Goal: Task Accomplishment & Management: Manage account settings

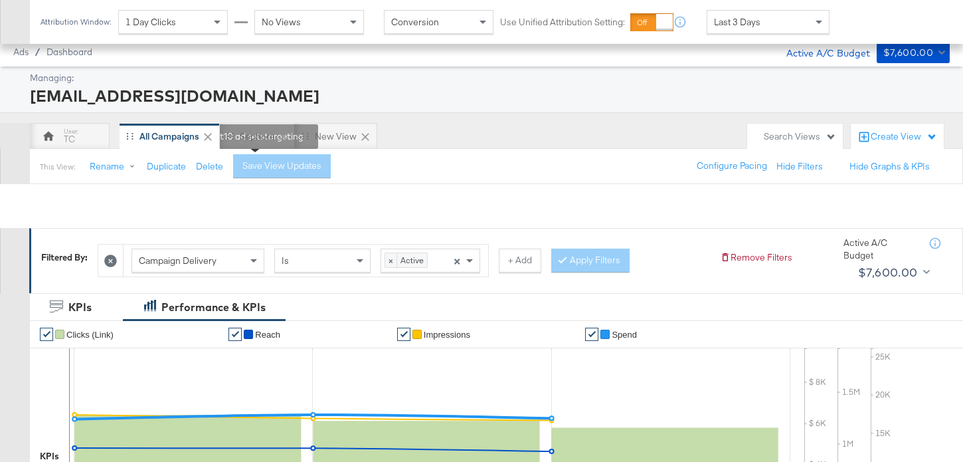
scroll to position [565, 0]
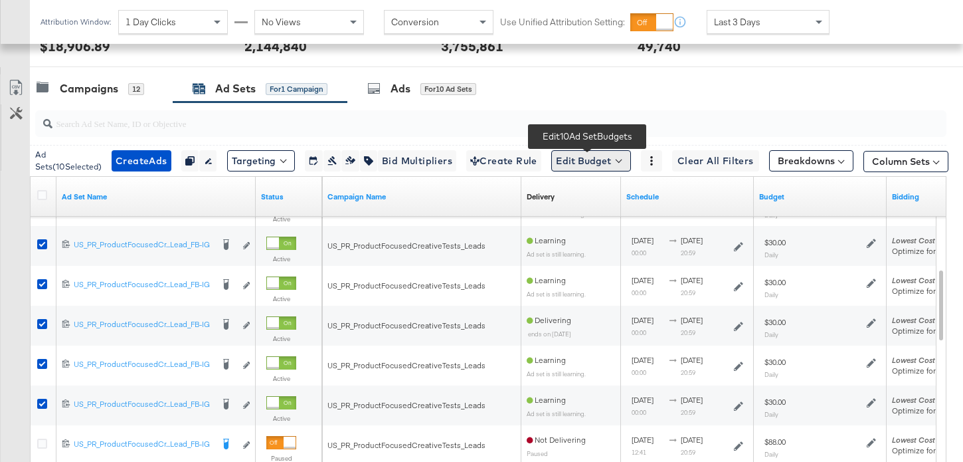
click at [602, 171] on button "Edit Budget" at bounding box center [591, 160] width 80 height 21
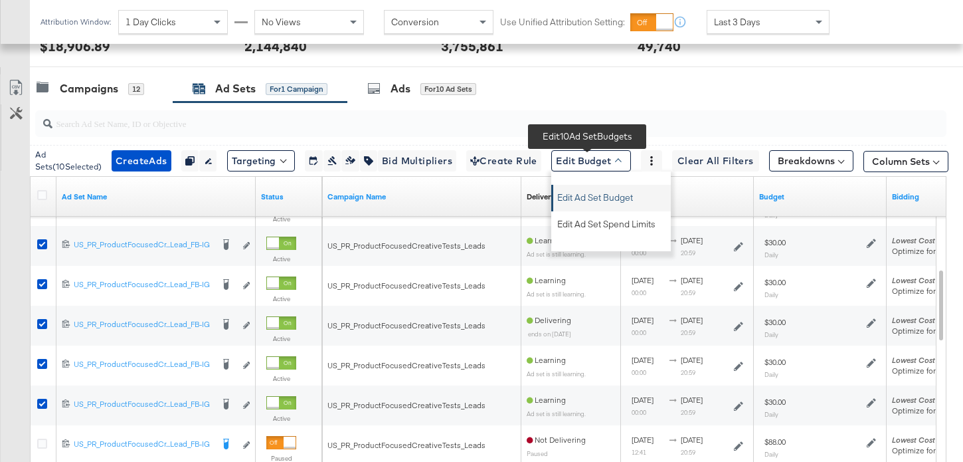
click at [616, 200] on span "Edit Ad Set Budget" at bounding box center [595, 195] width 76 height 17
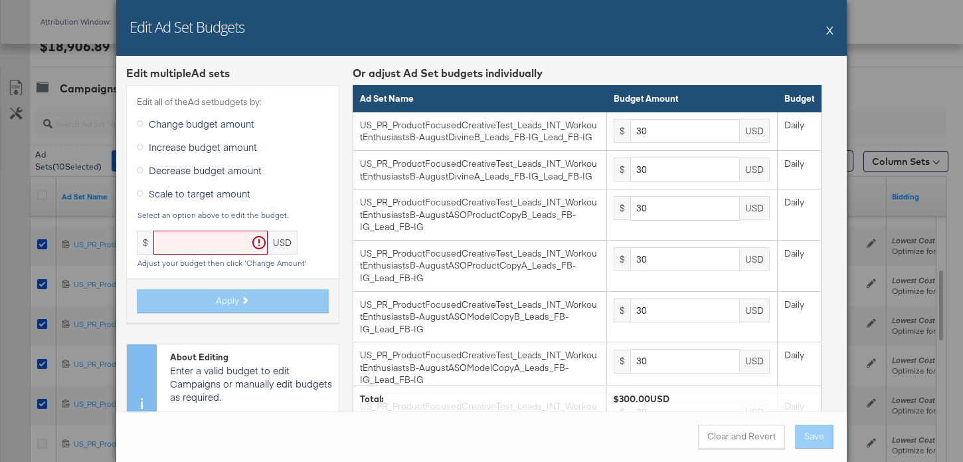
click at [827, 33] on button "X" at bounding box center [829, 30] width 7 height 27
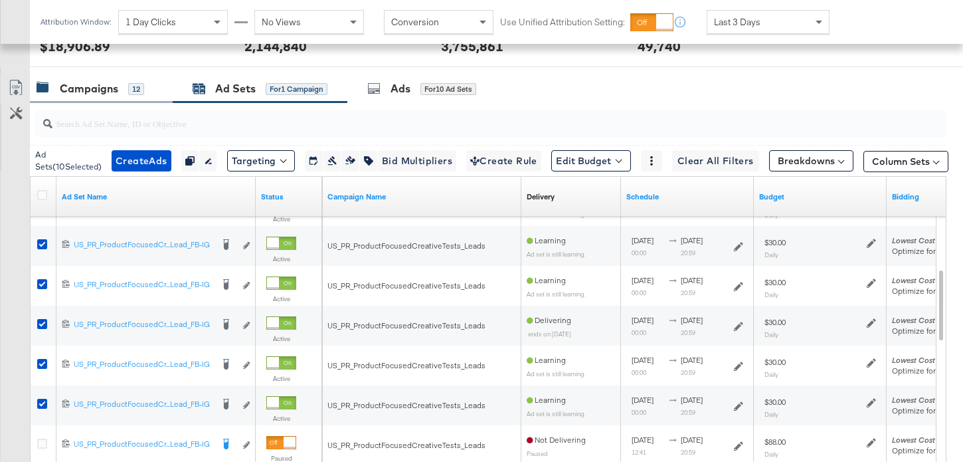
click at [118, 96] on div "Campaigns 12" at bounding box center [91, 88] width 108 height 15
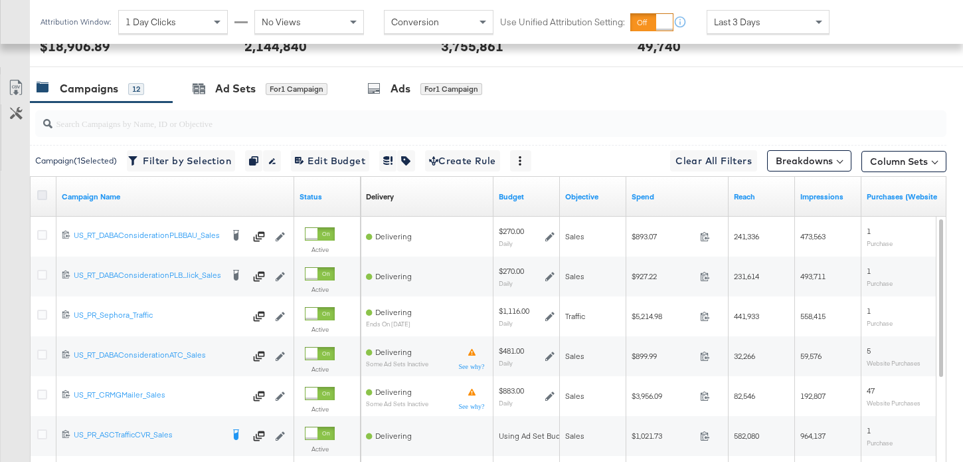
click at [41, 197] on icon at bounding box center [42, 195] width 10 height 10
click at [0, 0] on input "checkbox" at bounding box center [0, 0] width 0 height 0
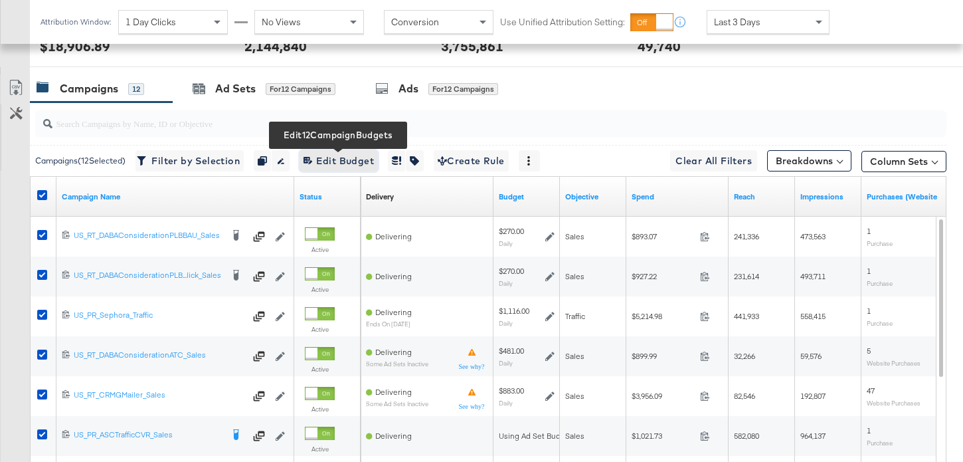
click at [363, 159] on span "Edit 12 Campaign Budgets Edit Budget" at bounding box center [339, 161] width 70 height 17
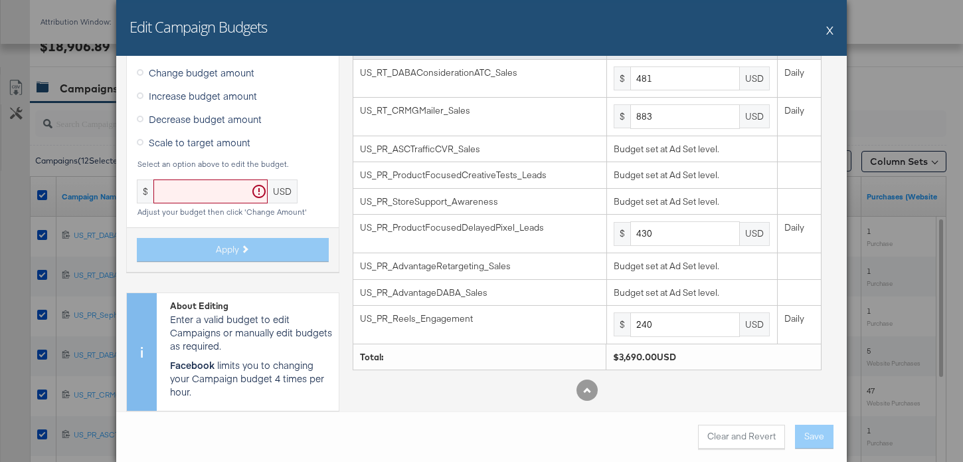
scroll to position [0, 0]
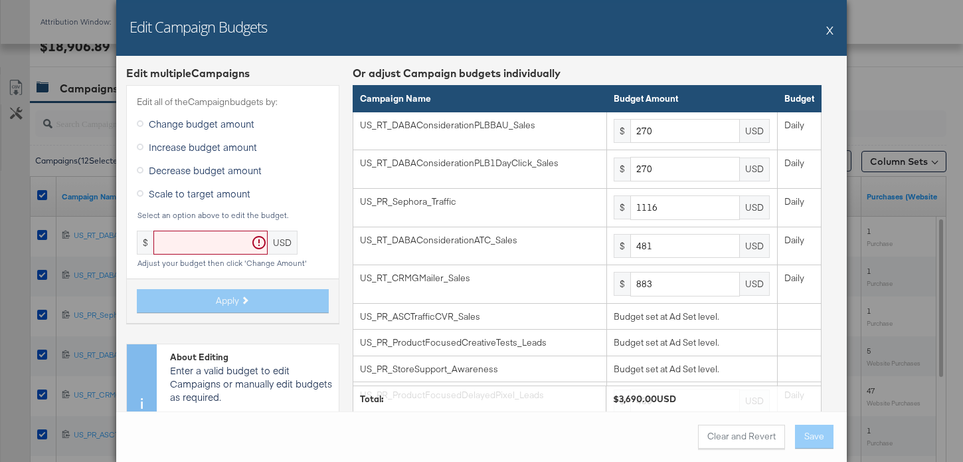
click at [826, 35] on div "Edit Campaign Budgets X" at bounding box center [481, 28] width 731 height 56
click at [832, 27] on button "X" at bounding box center [829, 30] width 7 height 27
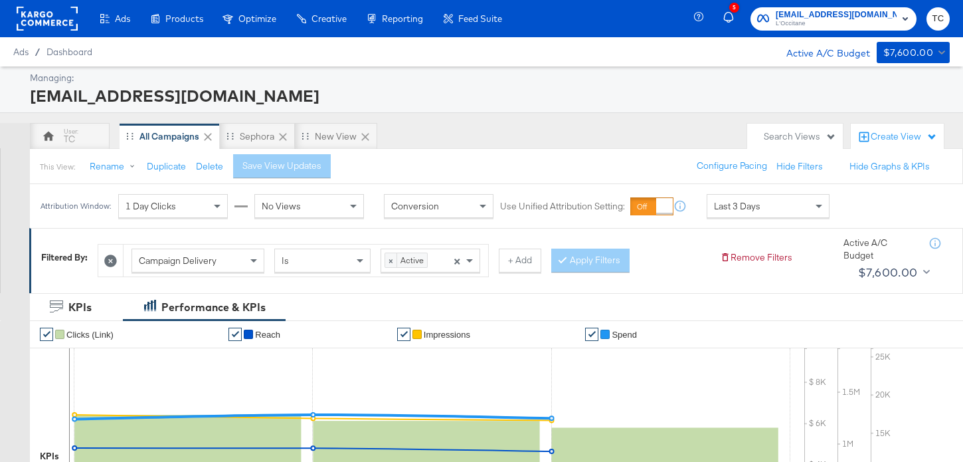
click at [845, 22] on span "L'Occitane" at bounding box center [836, 24] width 121 height 11
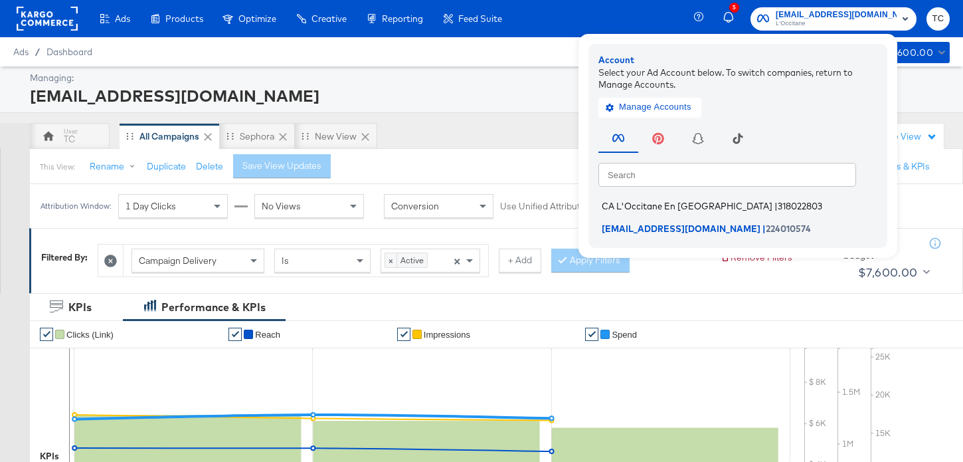
click at [713, 204] on span "CA L'Occitane En [GEOGRAPHIC_DATA]" at bounding box center [687, 206] width 171 height 11
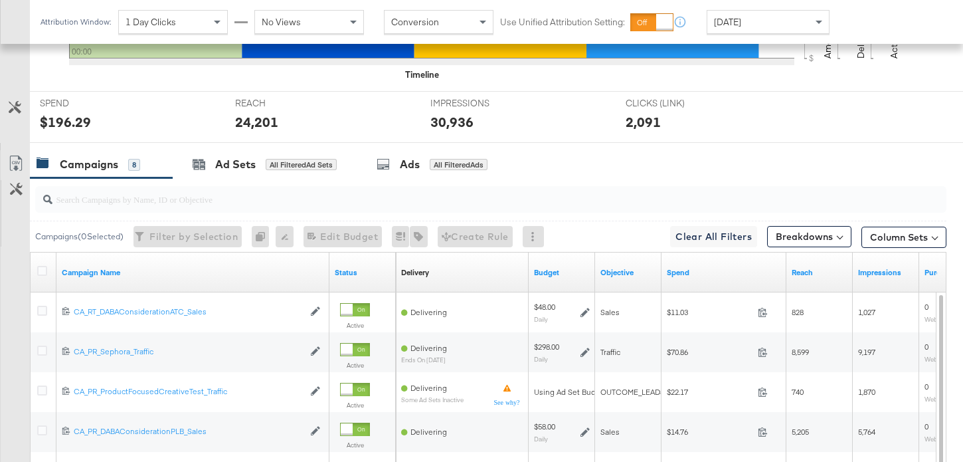
scroll to position [565, 0]
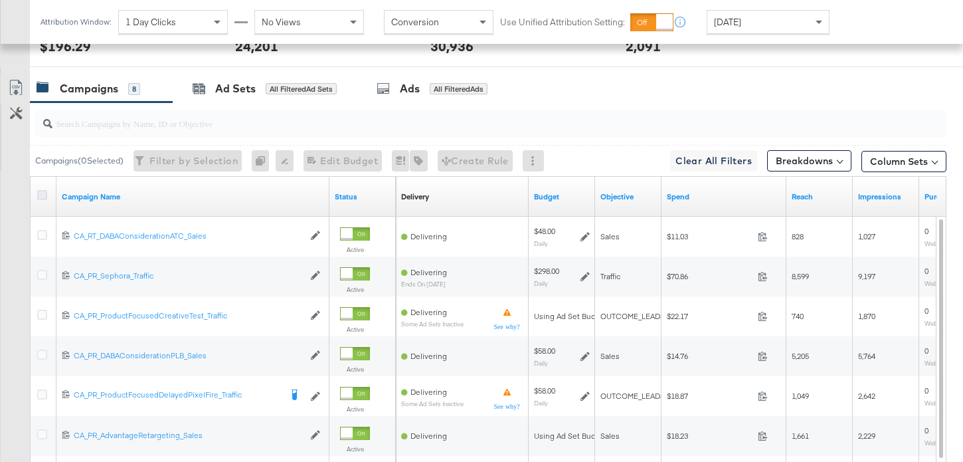
click at [42, 194] on icon at bounding box center [42, 195] width 10 height 10
click at [0, 0] on input "checkbox" at bounding box center [0, 0] width 0 height 0
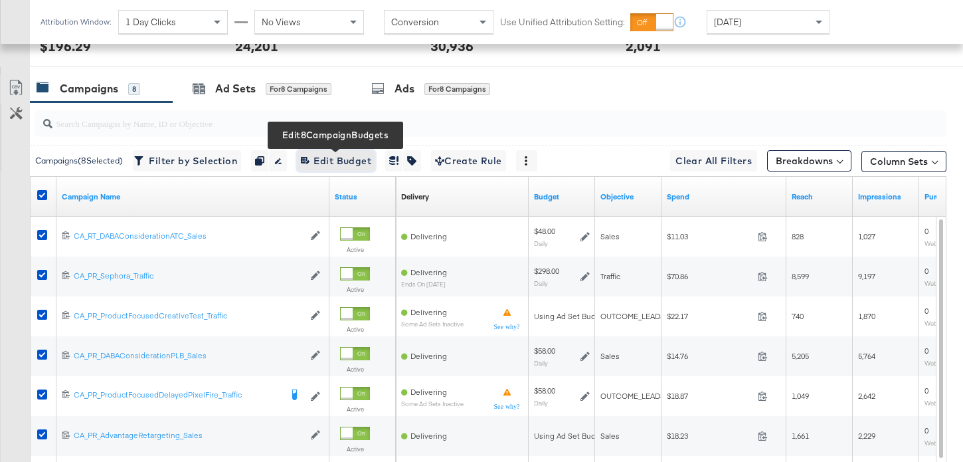
click at [353, 161] on span "Edit 8 Campaign Budgets Edit Budget" at bounding box center [336, 161] width 70 height 17
